Goal: Information Seeking & Learning: Compare options

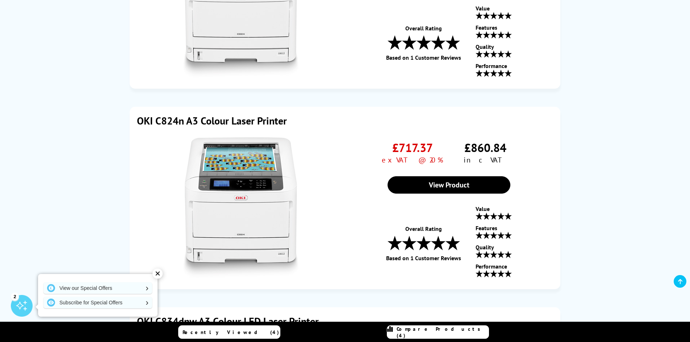
scroll to position [652, 0]
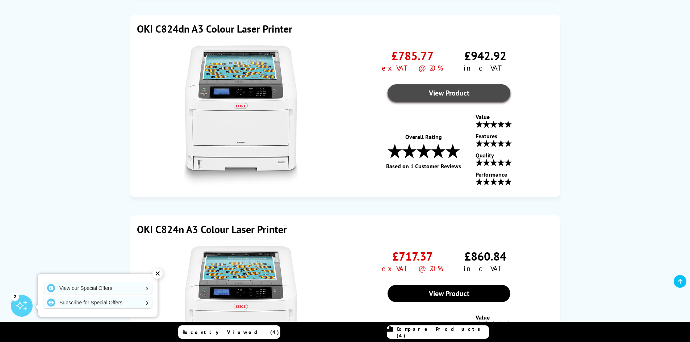
click at [424, 93] on link "View Product" at bounding box center [448, 92] width 123 height 17
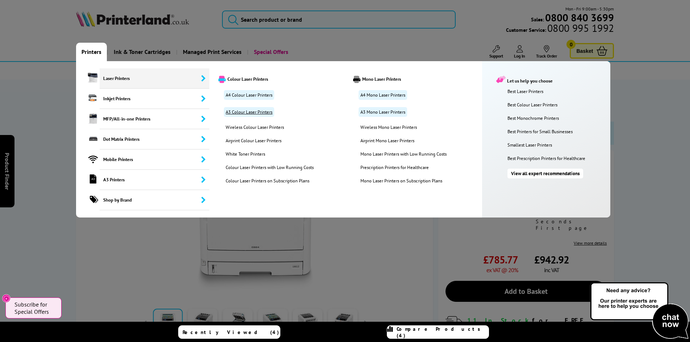
click at [241, 111] on link "A3 Colour Laser Printers" at bounding box center [249, 112] width 50 height 10
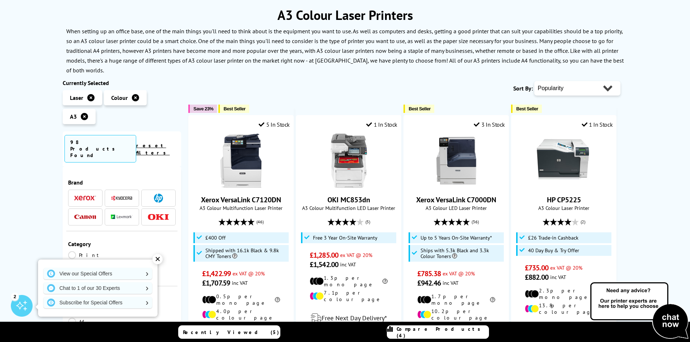
scroll to position [109, 0]
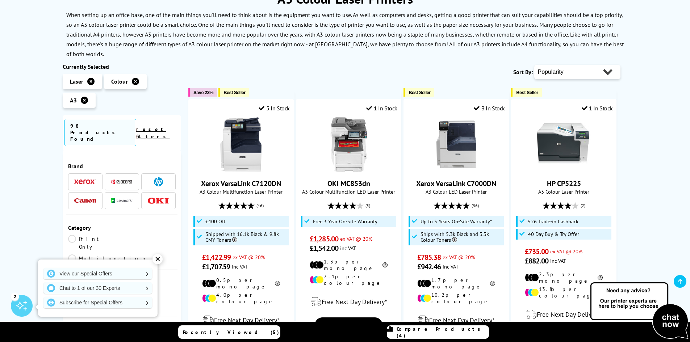
click at [565, 72] on select "Popularity Rating Price - Low to High Price - High to Low Running Costs - Low t…" at bounding box center [577, 72] width 86 height 14
select select "Price Ascending"
click at [534, 65] on select "Popularity Rating Price - Low to High Price - High to Low Running Costs - Low t…" at bounding box center [577, 72] width 86 height 14
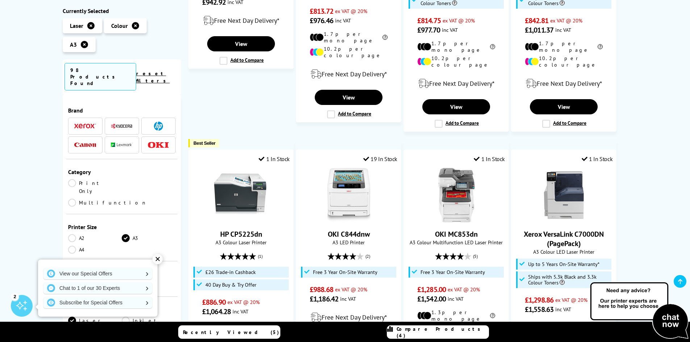
click at [123, 199] on link "Multifunction" at bounding box center [107, 203] width 79 height 8
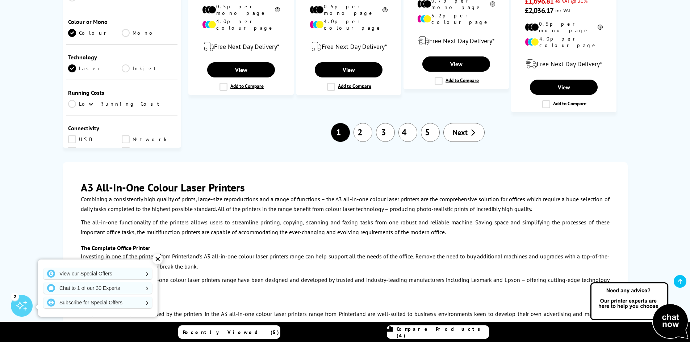
scroll to position [760, 0]
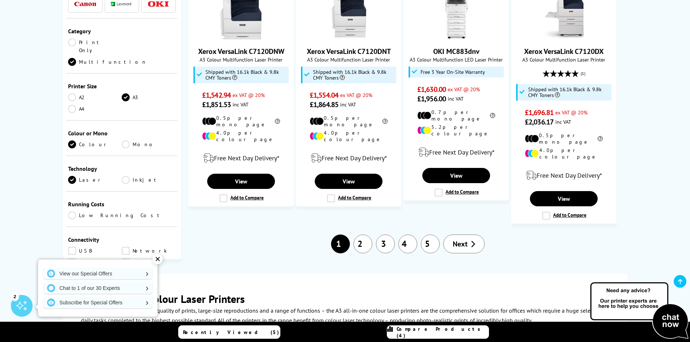
click at [366, 235] on link "2" at bounding box center [362, 244] width 19 height 19
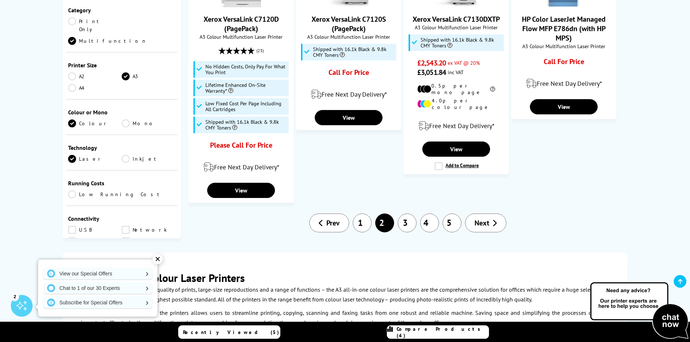
scroll to position [760, 0]
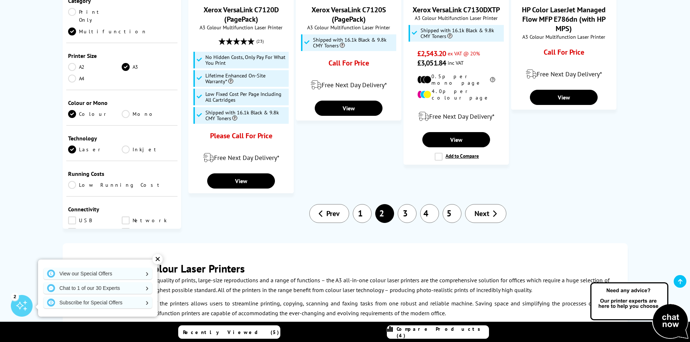
click at [403, 204] on link "3" at bounding box center [406, 213] width 19 height 19
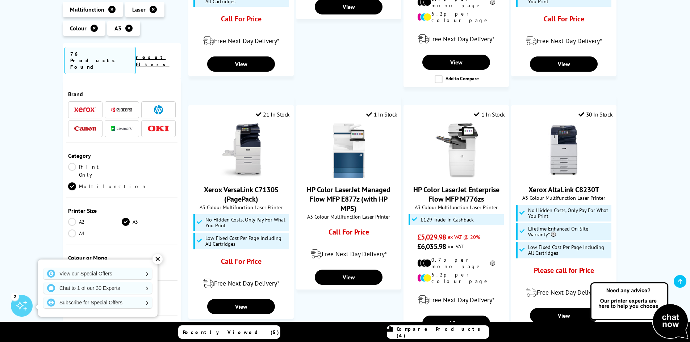
scroll to position [109, 0]
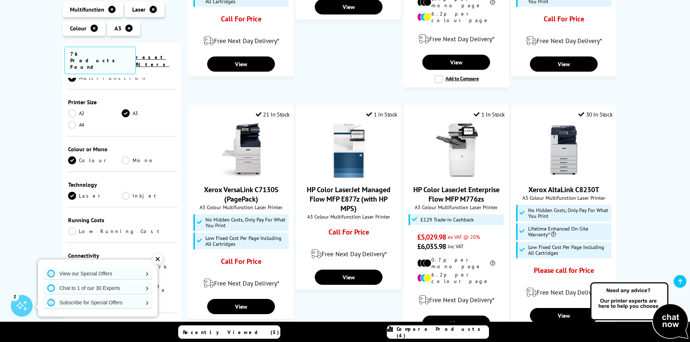
click at [71, 192] on link "Laser" at bounding box center [95, 196] width 54 height 8
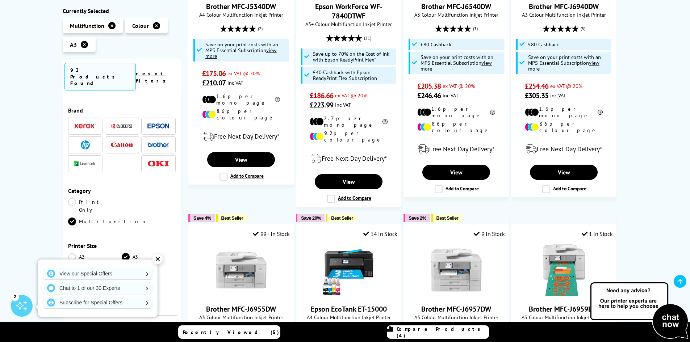
click at [156, 142] on img at bounding box center [158, 144] width 22 height 5
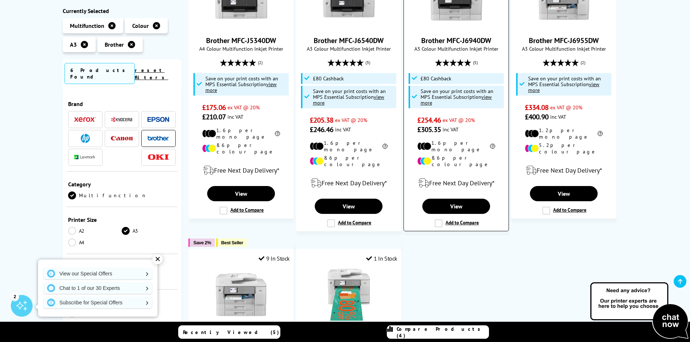
scroll to position [109, 0]
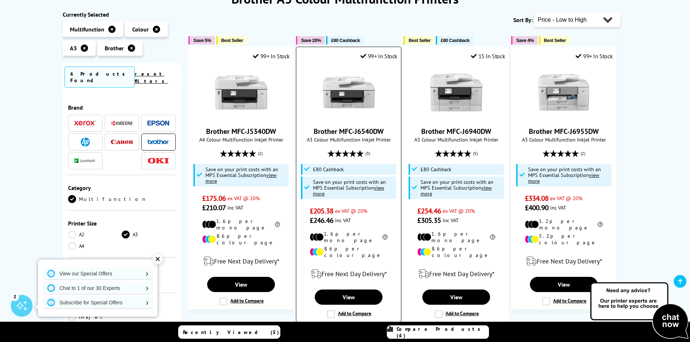
click at [354, 91] on img at bounding box center [348, 92] width 54 height 54
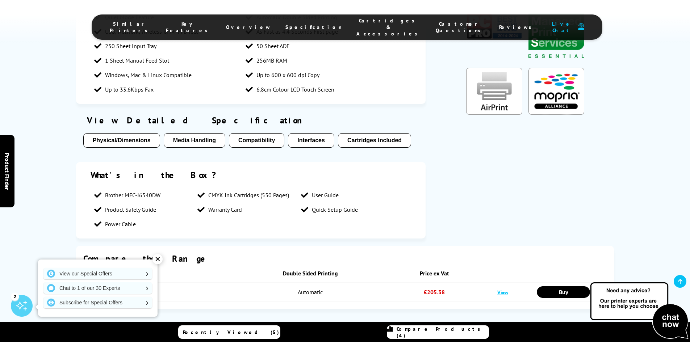
scroll to position [1412, 0]
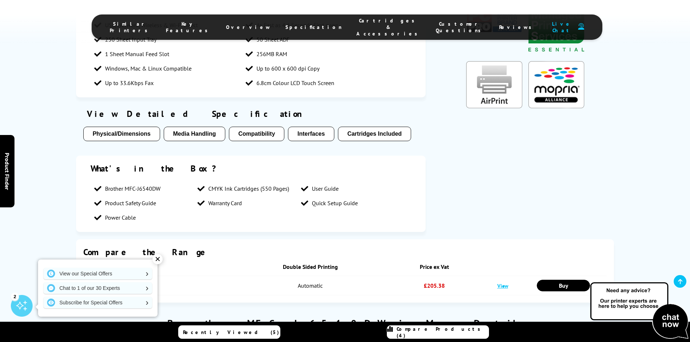
click at [205, 127] on button "Media Handling" at bounding box center [195, 134] width 62 height 14
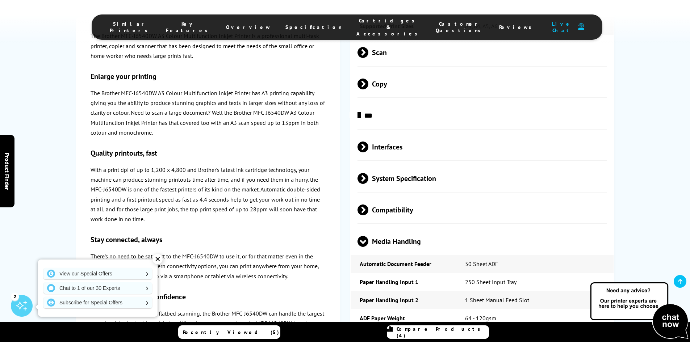
scroll to position [1948, 0]
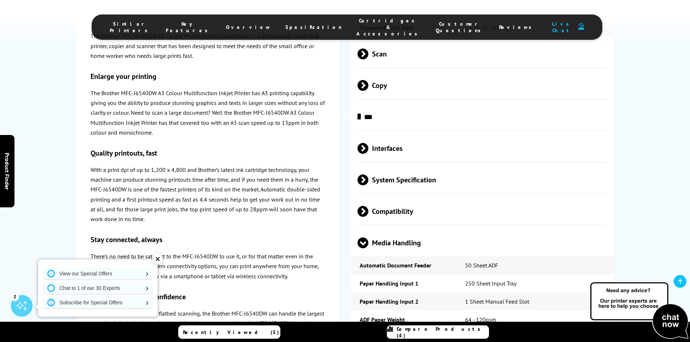
click at [390, 229] on span "Media Handling" at bounding box center [482, 242] width 250 height 27
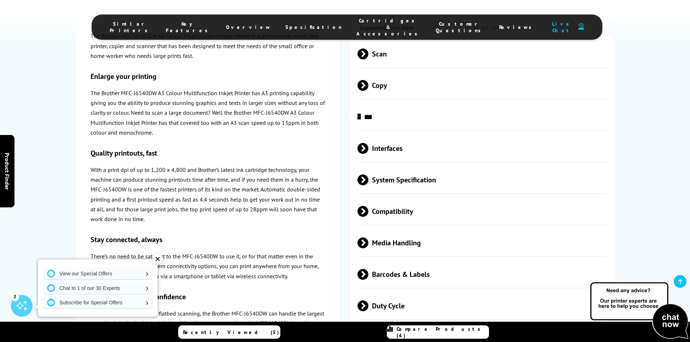
drag, startPoint x: 390, startPoint y: 175, endPoint x: 511, endPoint y: 176, distance: 121.6
click at [511, 229] on span "Media Handling" at bounding box center [482, 242] width 250 height 27
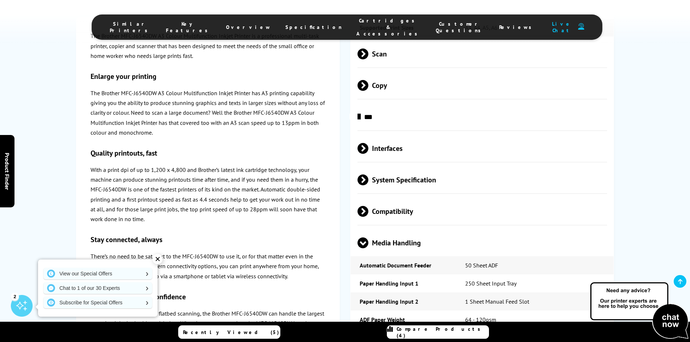
click at [392, 229] on span "Media Handling" at bounding box center [482, 242] width 250 height 27
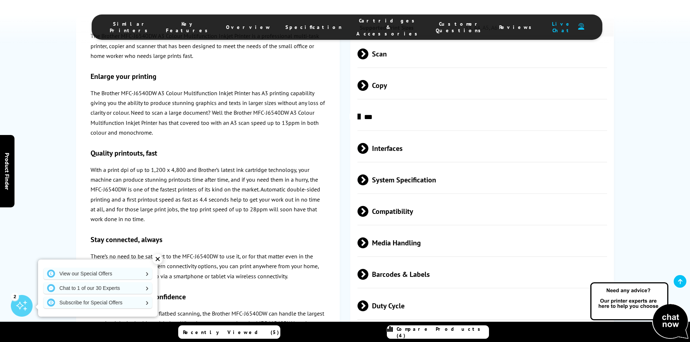
click at [395, 135] on span "Interfaces" at bounding box center [482, 148] width 250 height 27
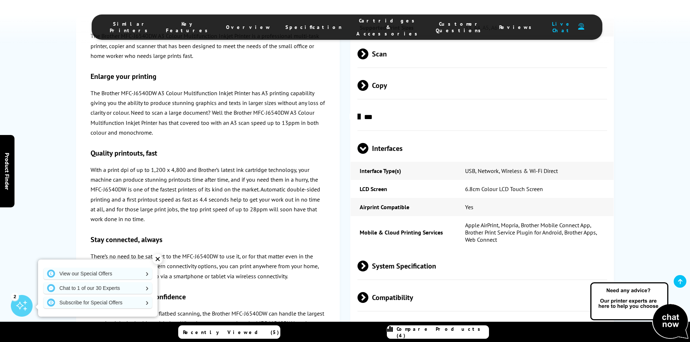
click at [407, 252] on span "System Specification" at bounding box center [482, 265] width 250 height 27
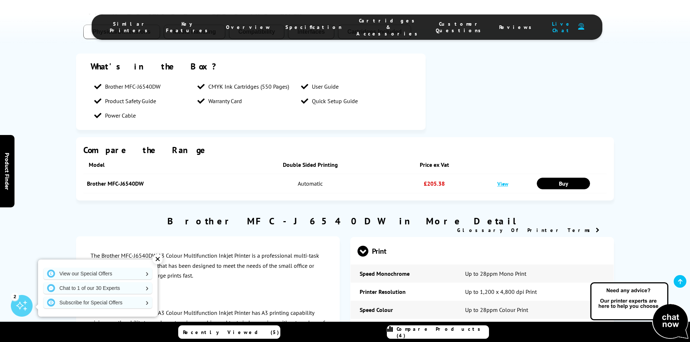
scroll to position [1622, 0]
